Goal: Navigation & Orientation: Go to known website

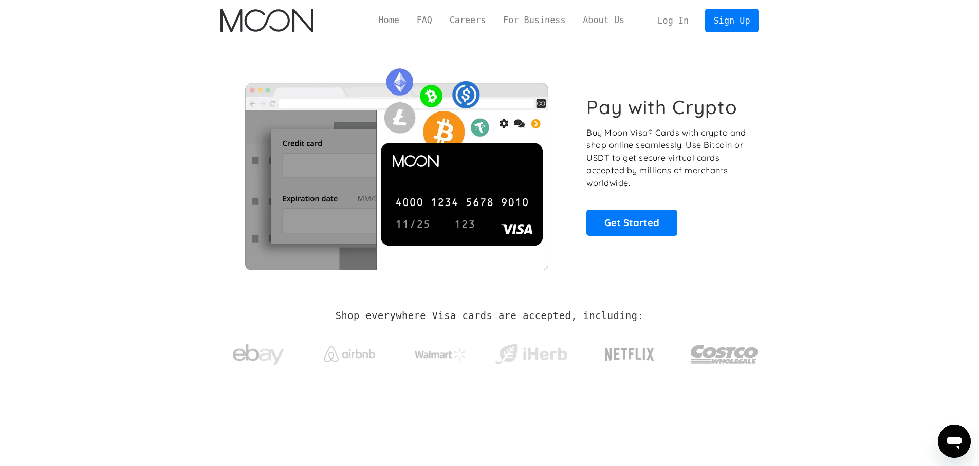
click at [668, 19] on link "Log In" at bounding box center [673, 20] width 48 height 23
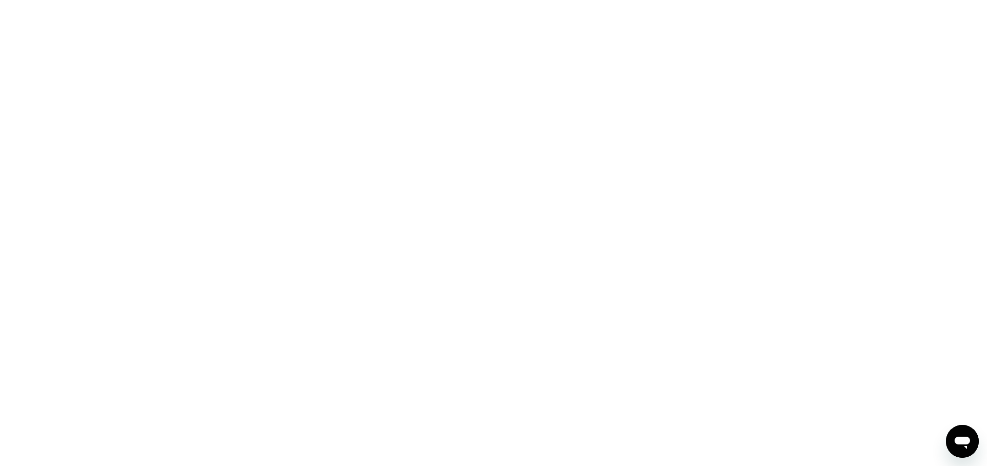
click at [781, 48] on div at bounding box center [493, 233] width 987 height 466
